Goal: Task Accomplishment & Management: Use online tool/utility

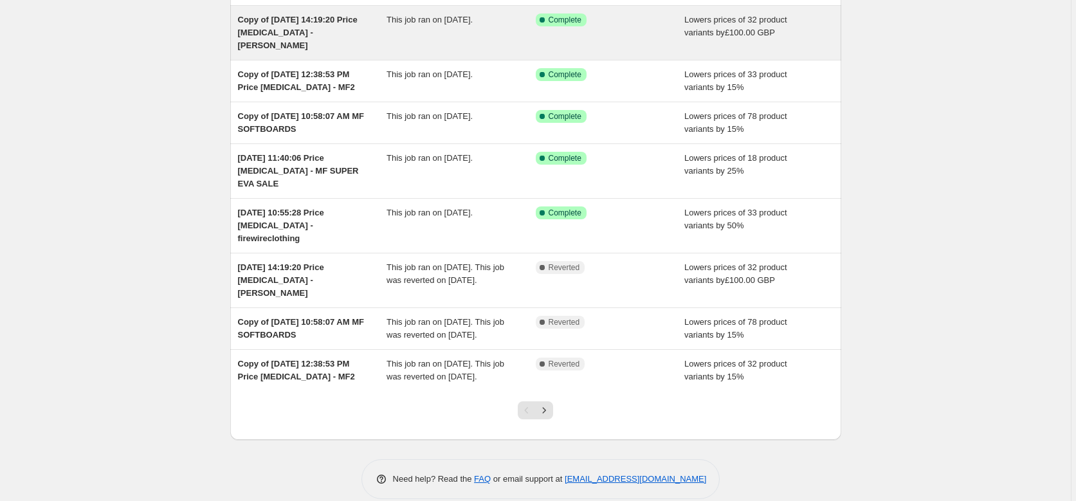
scroll to position [226, 0]
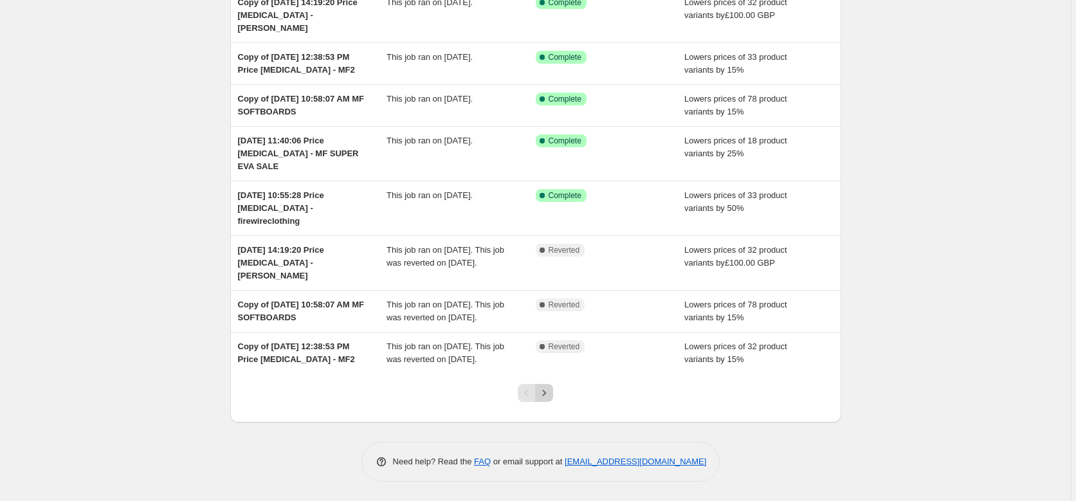
click at [548, 395] on icon "Next" at bounding box center [544, 392] width 13 height 13
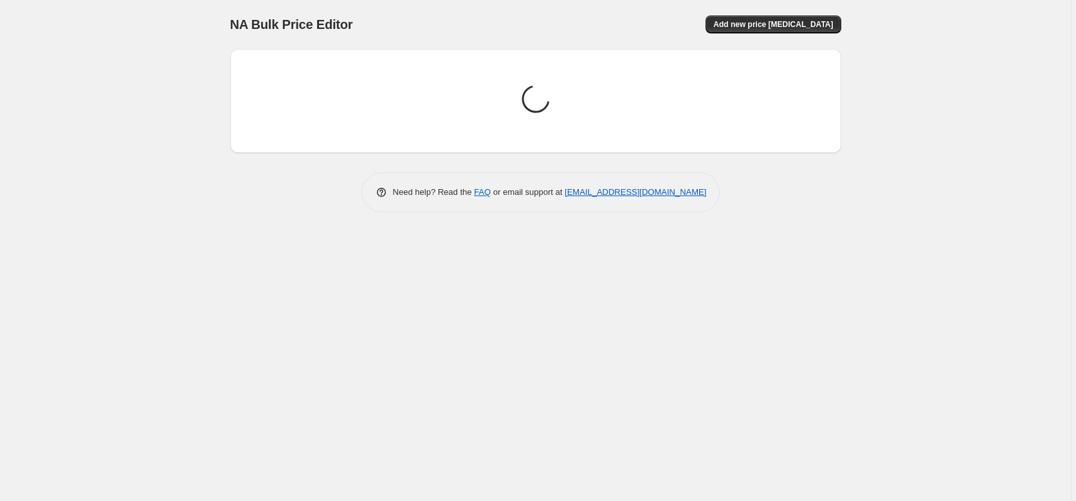
scroll to position [0, 0]
